Goal: Task Accomplishment & Management: Complete application form

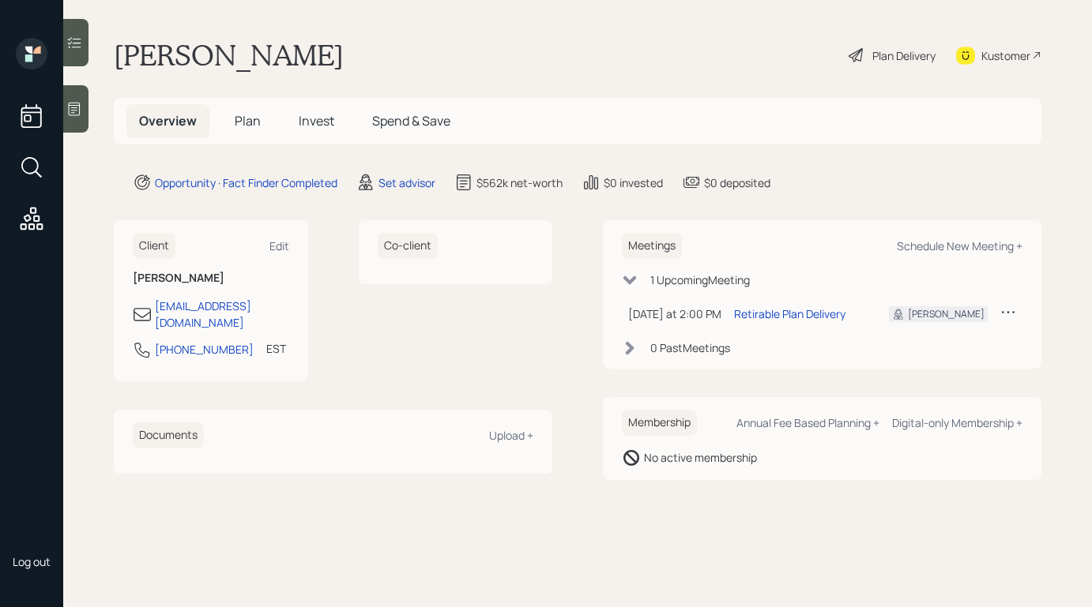
click at [882, 72] on div "Plan Delivery" at bounding box center [892, 55] width 90 height 35
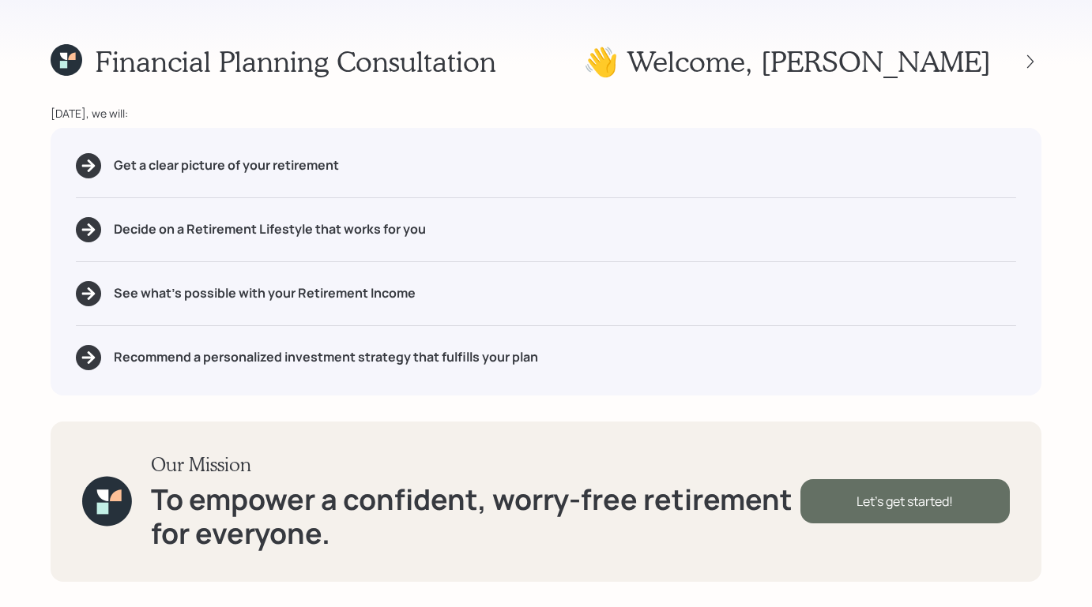
click at [839, 500] on div "Let's get started!" at bounding box center [904, 501] width 209 height 44
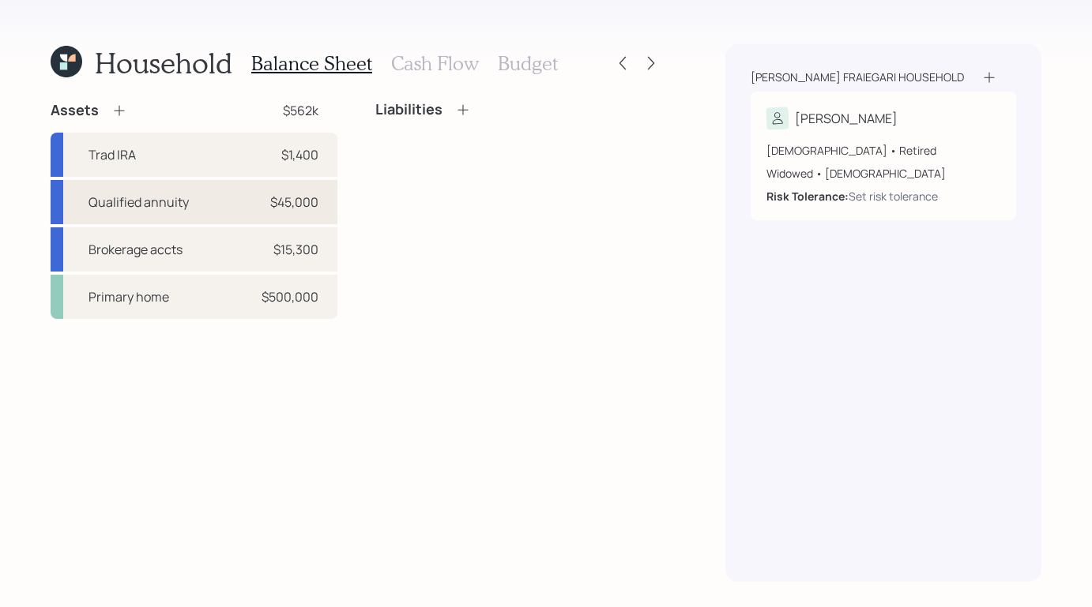
click at [160, 192] on div "Qualified annuity $45,000" at bounding box center [194, 202] width 287 height 44
select select "ira"
select select "balanced"
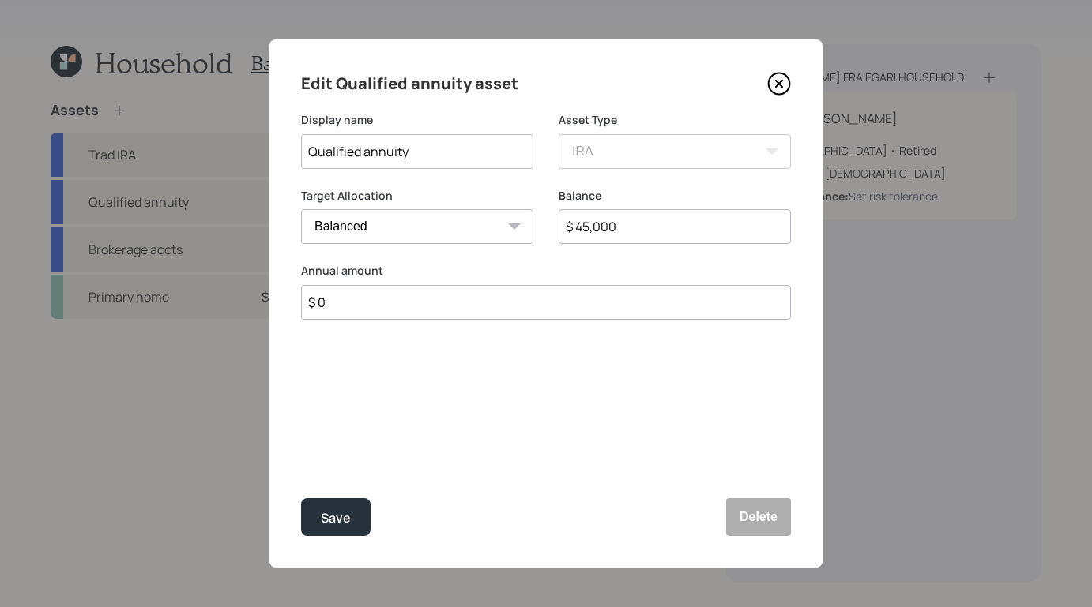
click at [780, 85] on icon at bounding box center [779, 84] width 6 height 6
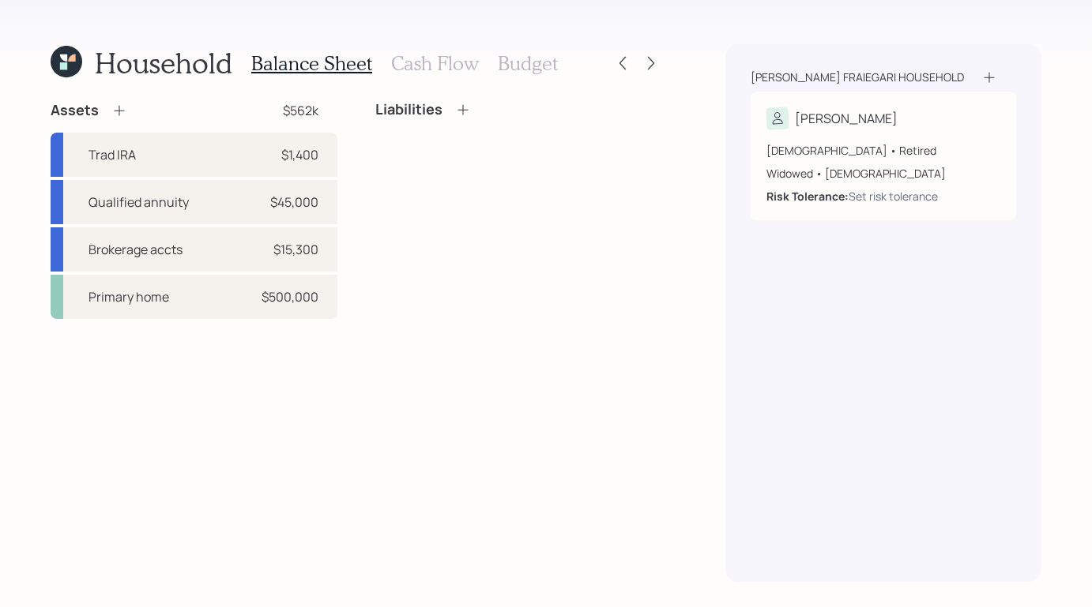
click at [469, 111] on icon at bounding box center [463, 110] width 16 height 16
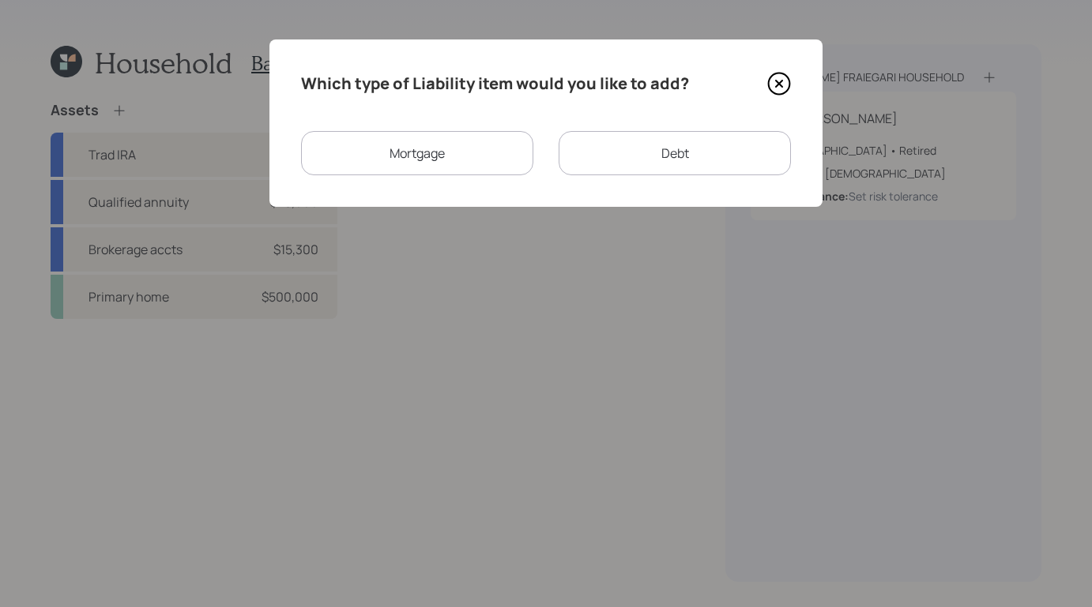
click at [778, 81] on icon at bounding box center [779, 84] width 24 height 24
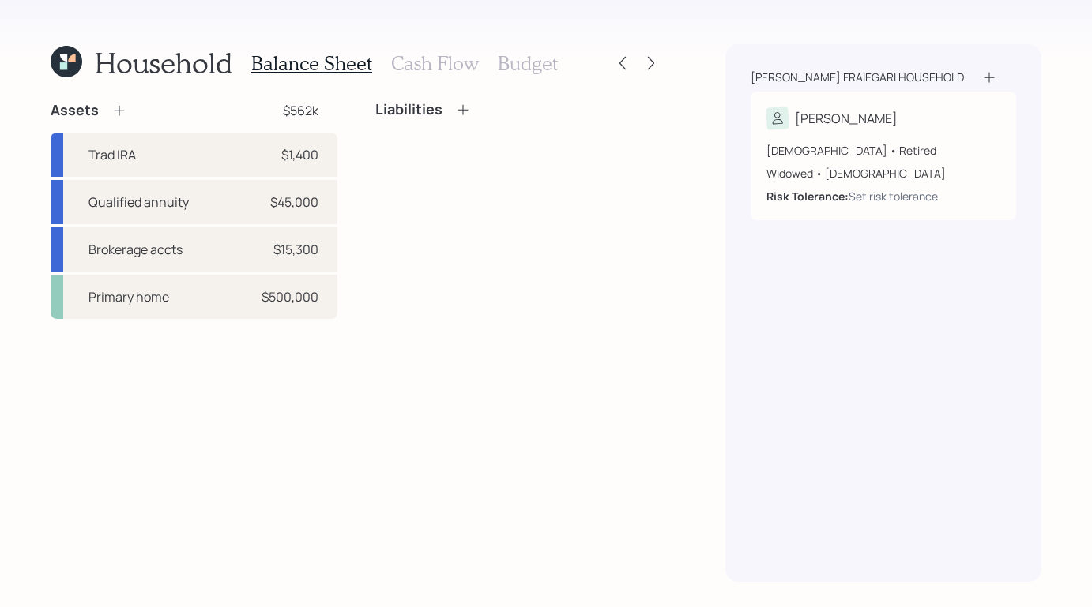
click at [435, 76] on div "Balance Sheet Cash Flow Budget" at bounding box center [404, 63] width 306 height 38
click at [434, 75] on div "Balance Sheet Cash Flow Budget" at bounding box center [404, 63] width 306 height 38
click at [428, 63] on h3 "Cash Flow" at bounding box center [435, 63] width 88 height 23
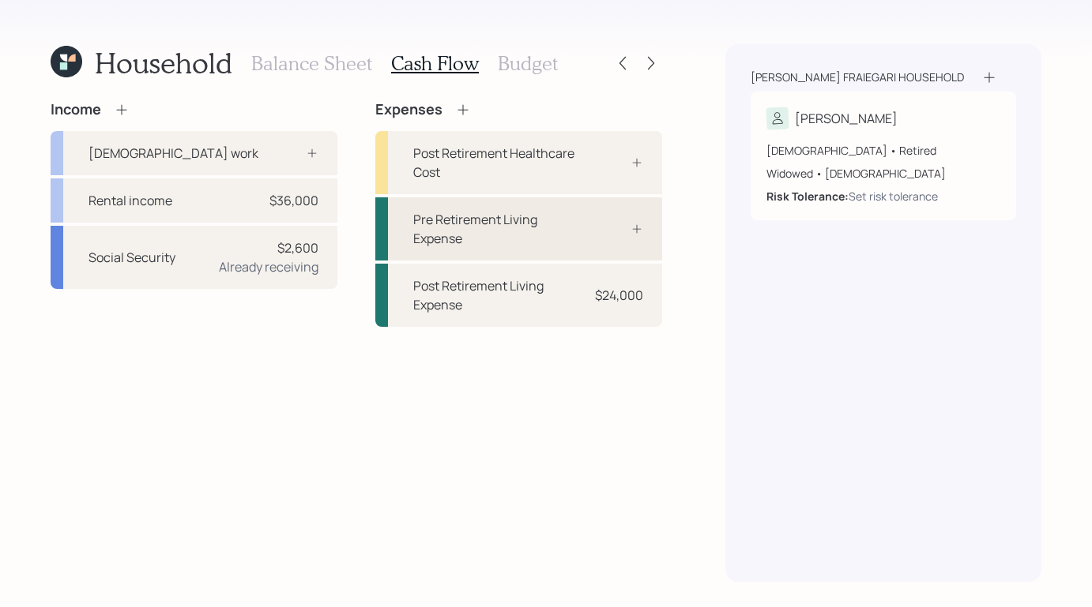
click at [524, 238] on div "Pre Retirement Living Expense" at bounding box center [498, 229] width 170 height 38
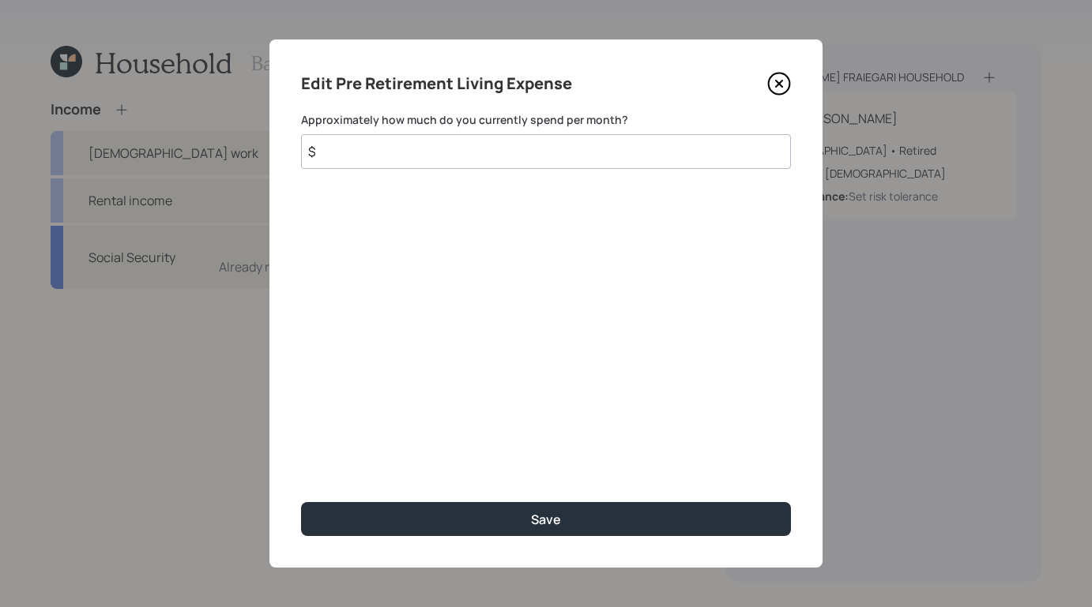
click at [776, 87] on icon at bounding box center [779, 84] width 6 height 6
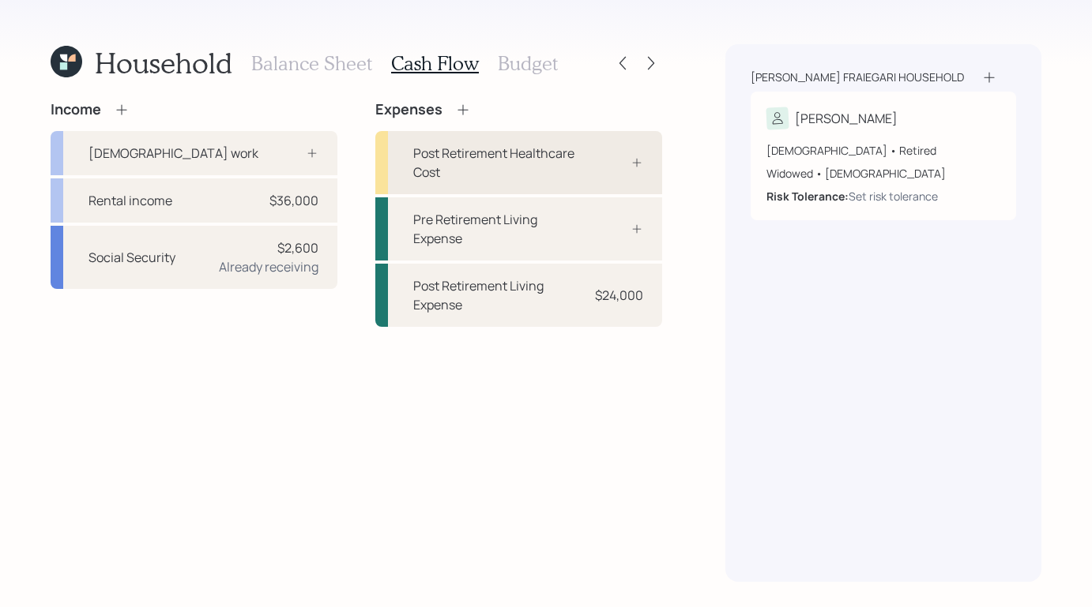
click at [548, 190] on div "Post Retirement Healthcare Cost" at bounding box center [518, 162] width 287 height 63
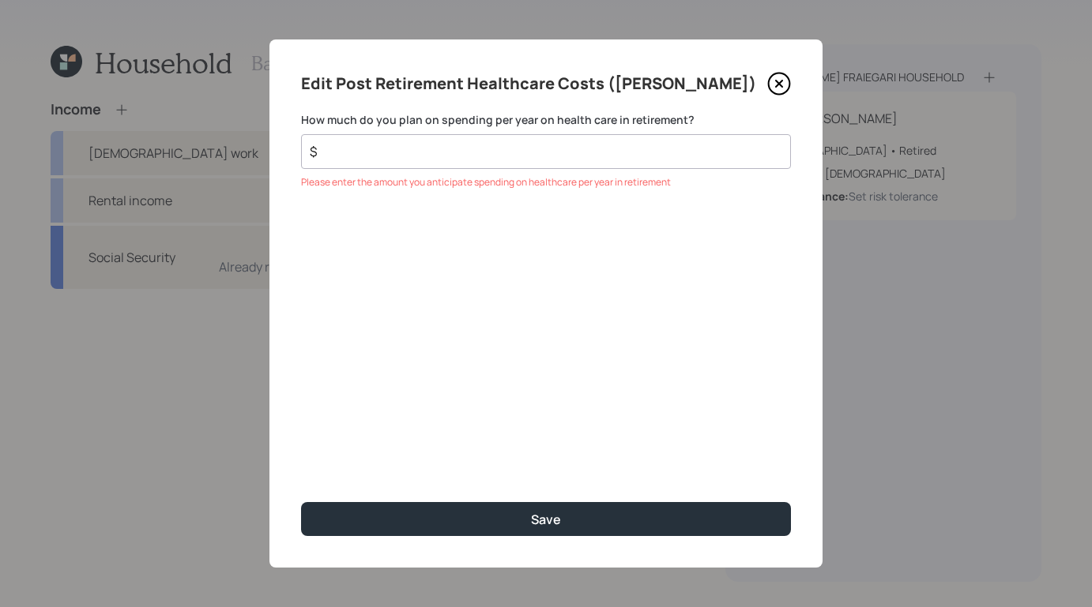
click at [789, 75] on icon at bounding box center [779, 84] width 24 height 24
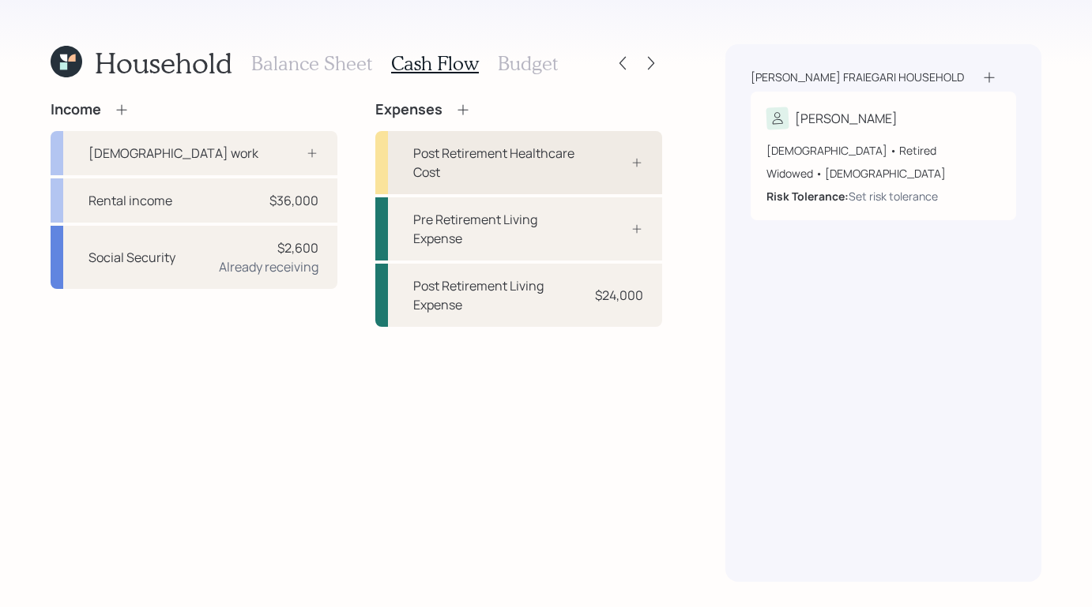
click at [588, 155] on div "Post Retirement Healthcare Cost" at bounding box center [518, 162] width 287 height 63
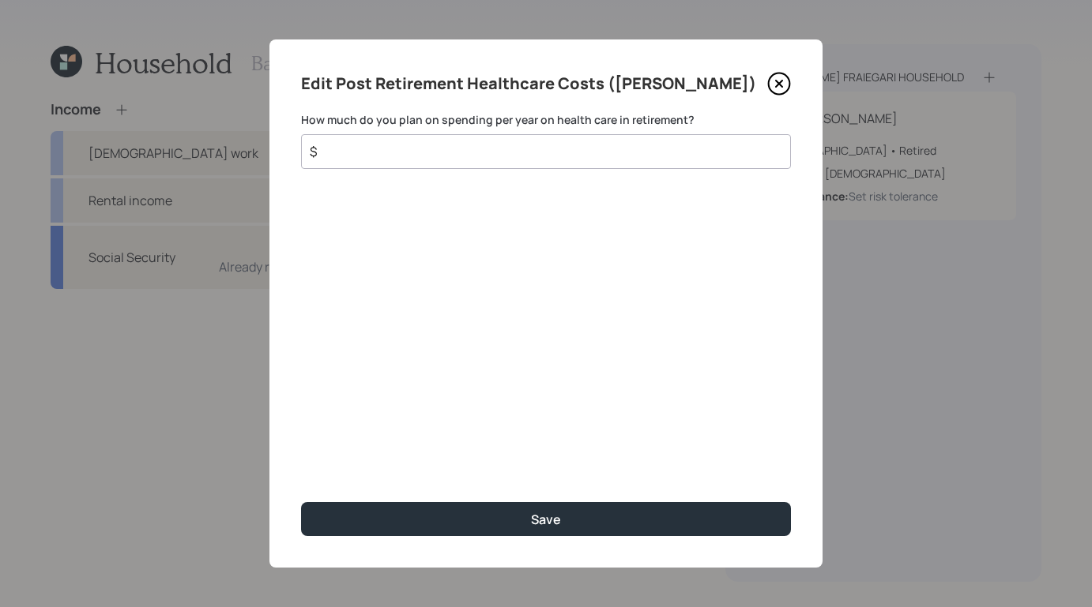
click at [773, 74] on icon at bounding box center [779, 83] width 21 height 21
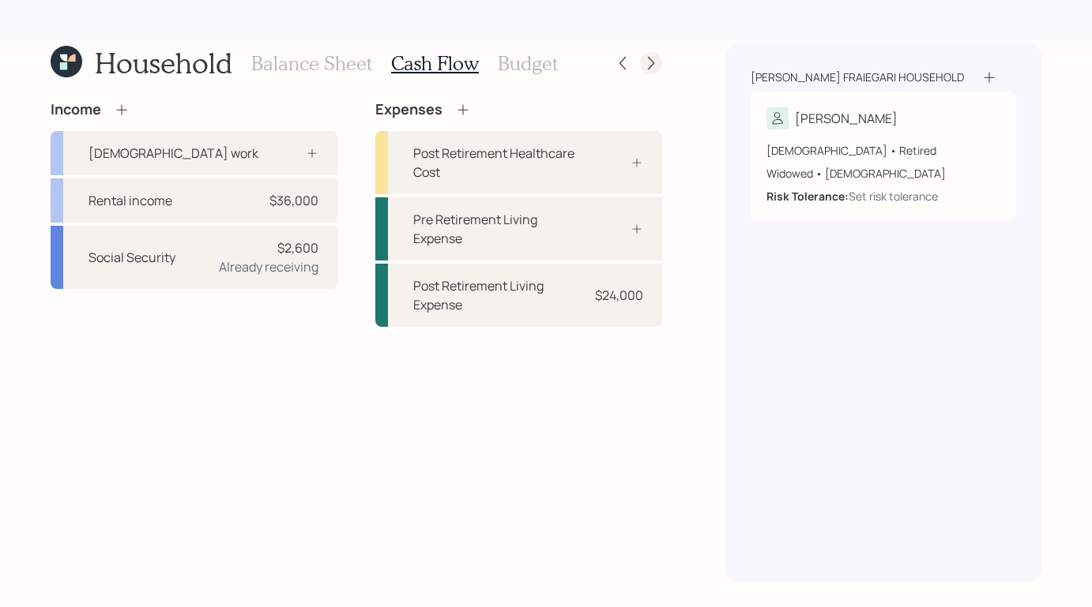
click at [653, 62] on icon at bounding box center [651, 63] width 16 height 16
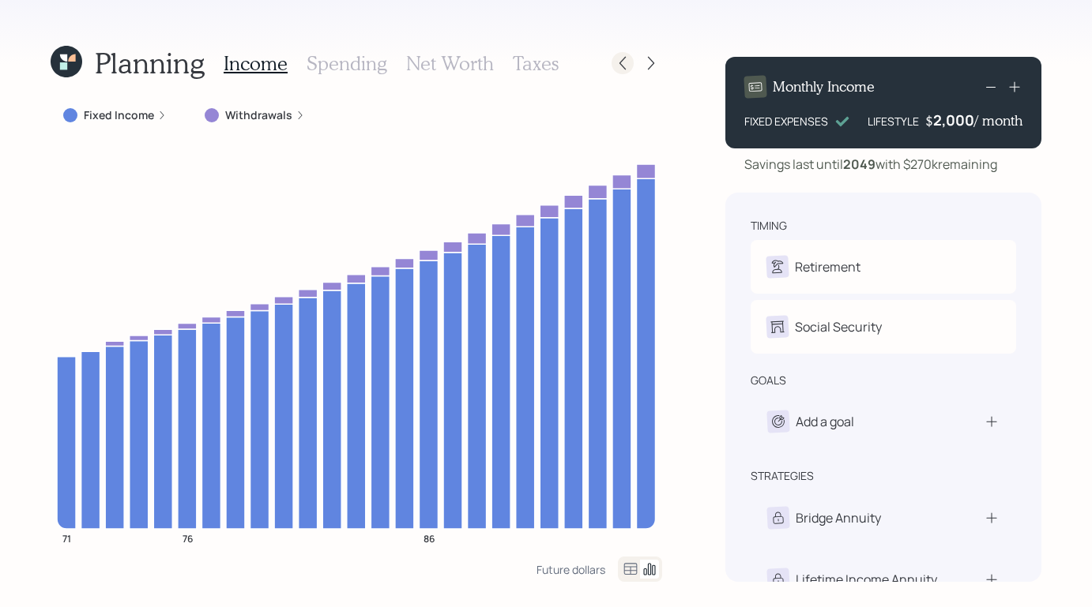
click at [629, 60] on icon at bounding box center [623, 63] width 16 height 16
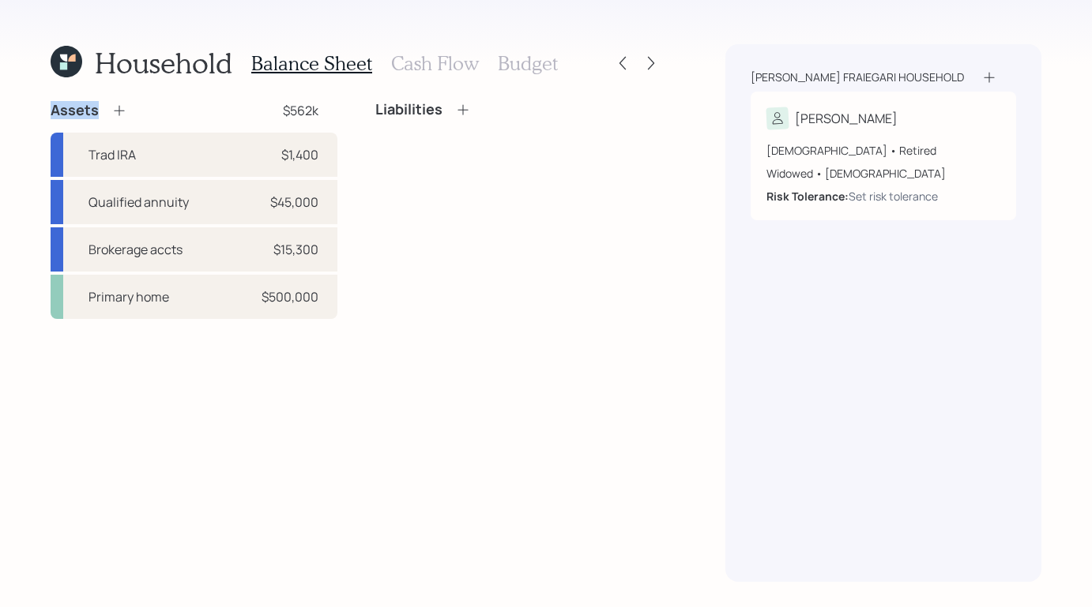
click at [629, 60] on icon at bounding box center [623, 63] width 16 height 16
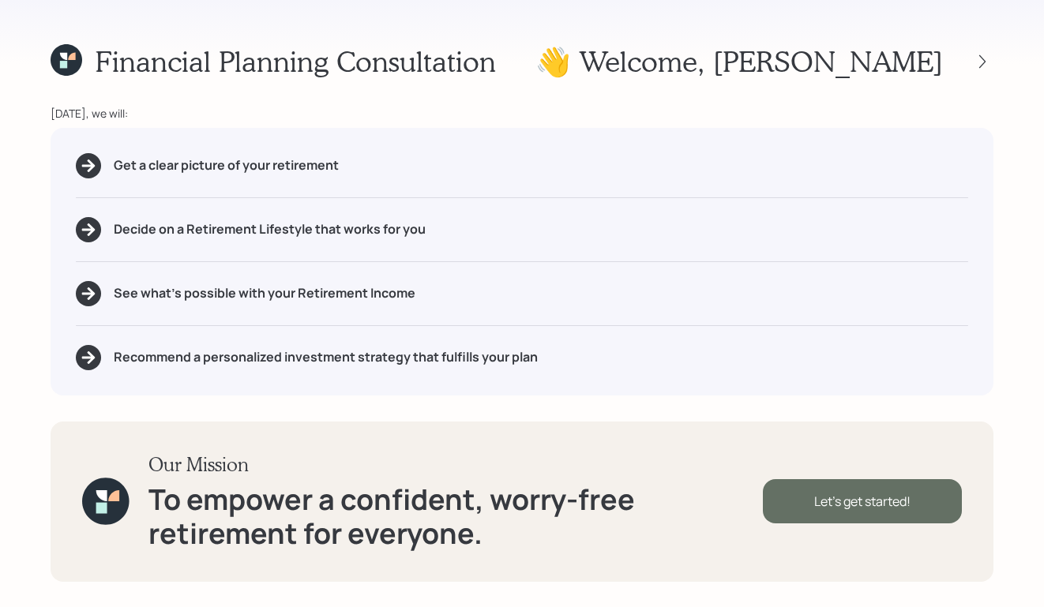
click at [830, 487] on div "Let's get started!" at bounding box center [862, 501] width 199 height 44
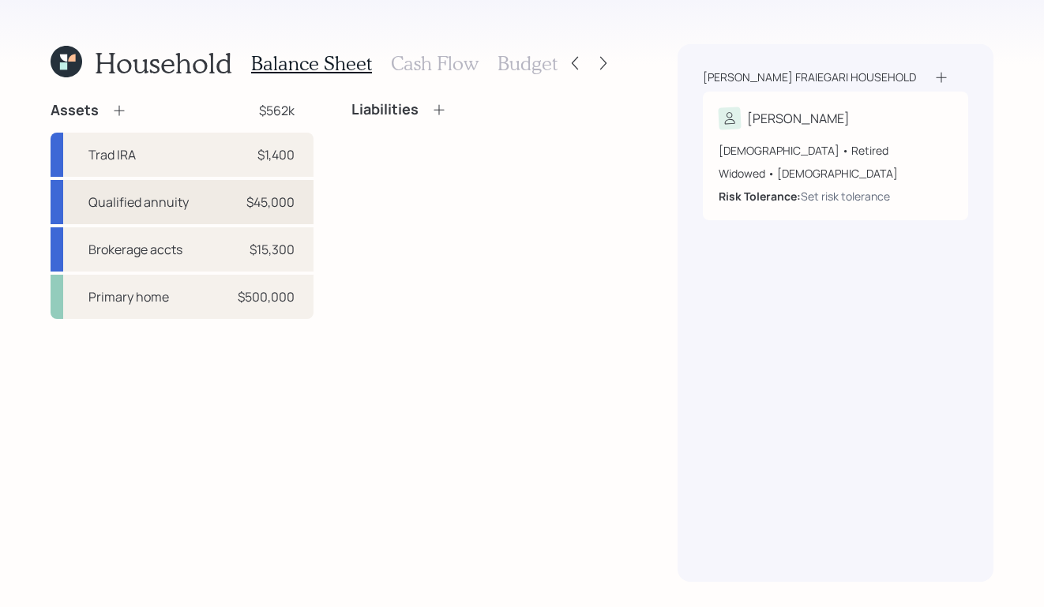
click at [204, 204] on div "Qualified annuity $45,000" at bounding box center [182, 202] width 263 height 44
select select "ira"
select select "balanced"
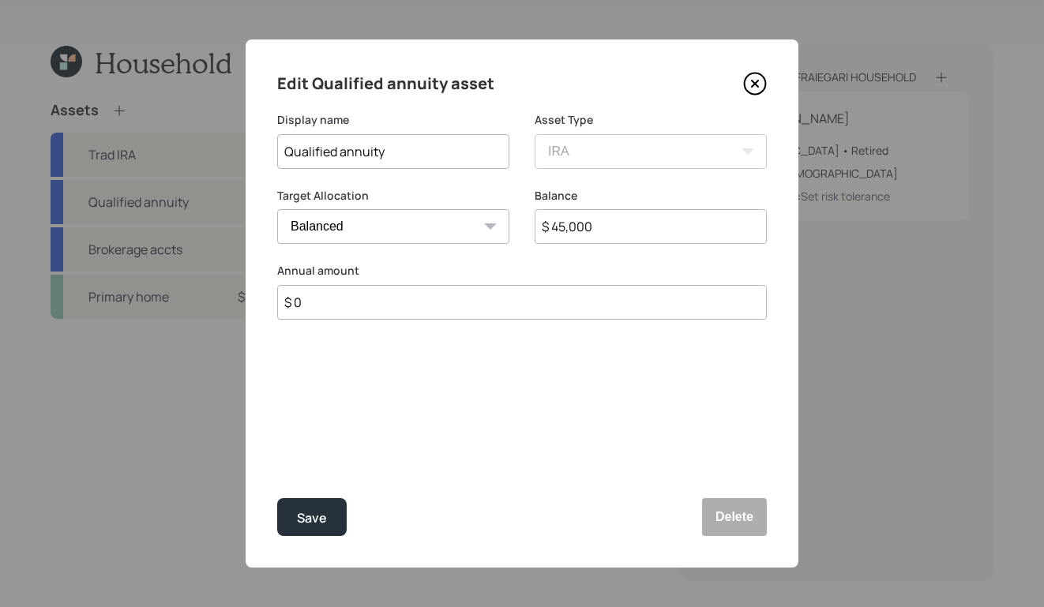
click at [758, 85] on icon at bounding box center [755, 84] width 6 height 6
